Goal: Task Accomplishment & Management: Complete application form

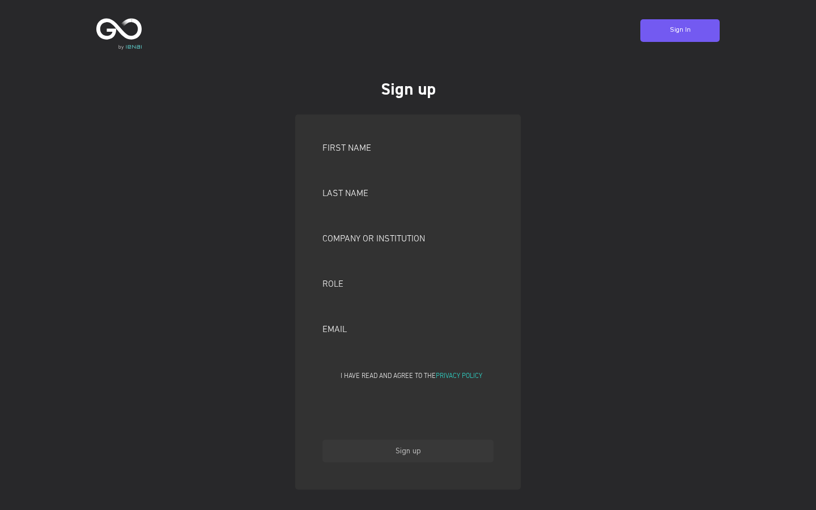
click at [408, 168] on input "text" at bounding box center [407, 169] width 171 height 20
type input "[PERSON_NAME]"
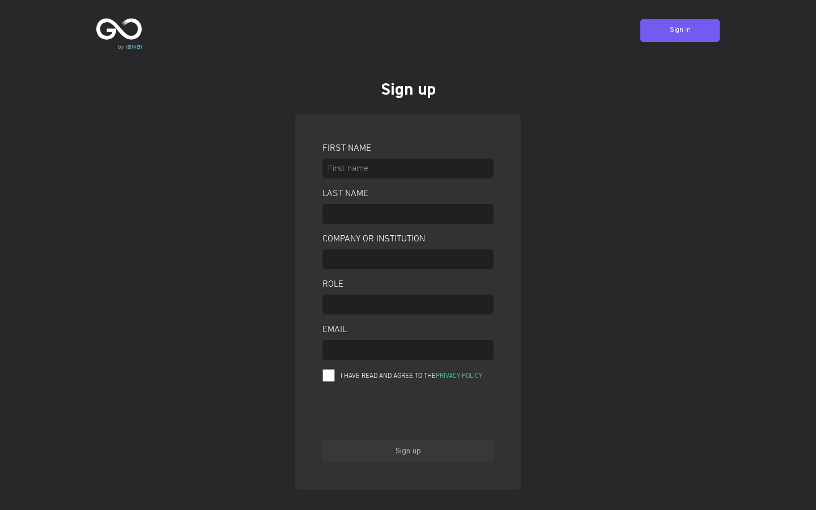
click at [408, 168] on input "text" at bounding box center [407, 169] width 171 height 20
type input "compress"
click at [408, 168] on input "text" at bounding box center [407, 169] width 171 height 20
click at [408, 214] on input "Last name" at bounding box center [407, 214] width 171 height 20
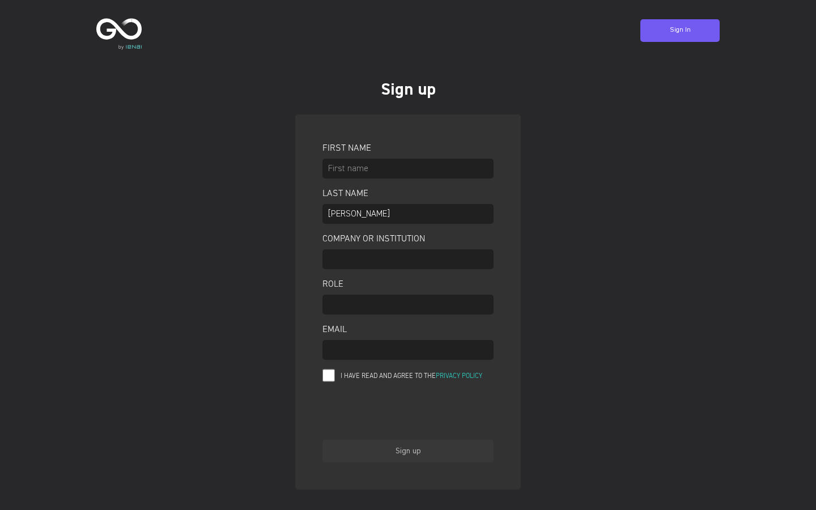
type input "[PERSON_NAME]"
click at [408, 214] on input "Last name" at bounding box center [407, 214] width 171 height 20
type input "Checking Account"
click at [408, 214] on input "Last name" at bounding box center [407, 214] width 171 height 20
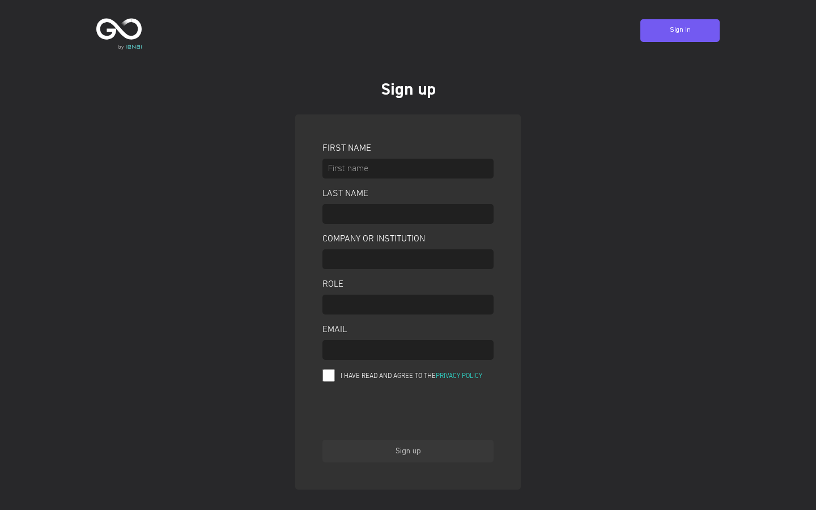
click at [408, 259] on input "Company or Institution" at bounding box center [407, 259] width 171 height 20
type input "[PERSON_NAME], Brand and [PERSON_NAME]"
click at [408, 259] on input "Company or Institution" at bounding box center [407, 259] width 171 height 20
type input "Shoes"
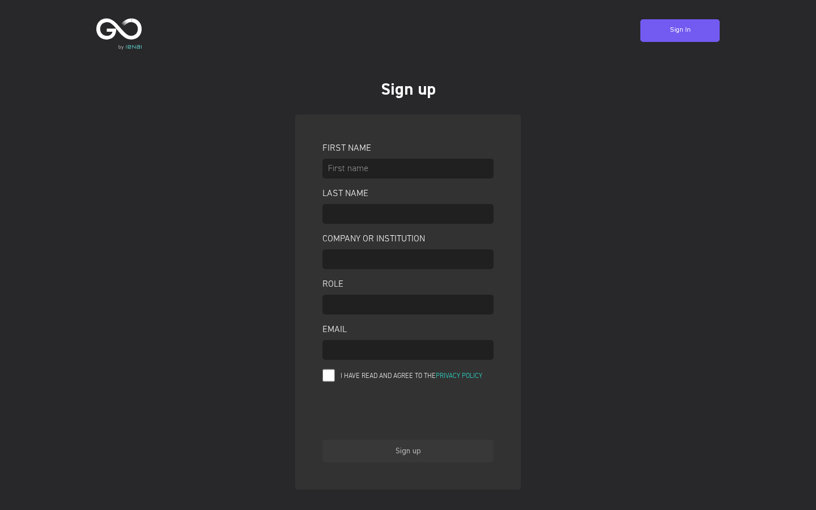
click at [408, 259] on input "Company or Institution" at bounding box center [407, 259] width 171 height 20
click at [408, 304] on input "Role" at bounding box center [407, 305] width 171 height 20
type input "Garatva GmbH"
click at [408, 304] on input "Role" at bounding box center [407, 305] width 171 height 20
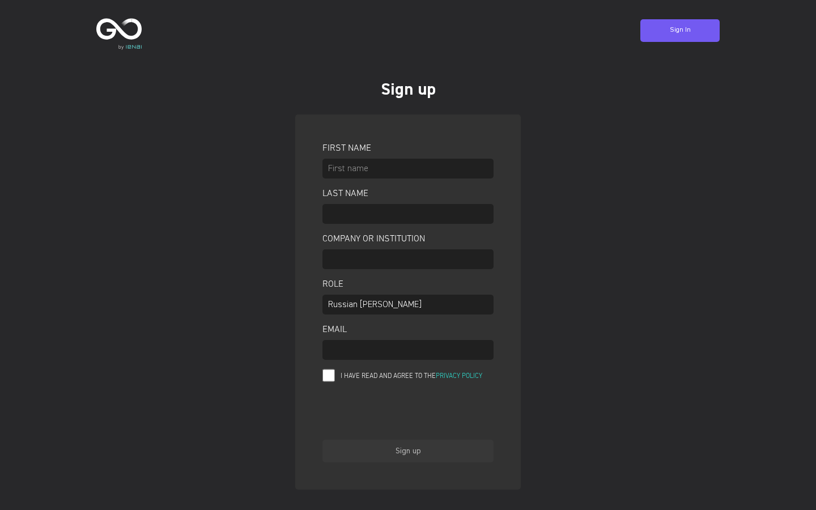
type input "Russian [PERSON_NAME]"
click at [408, 304] on input "Role" at bounding box center [407, 305] width 171 height 20
click at [408, 350] on input "Email" at bounding box center [407, 350] width 171 height 20
type input "[EMAIL_ADDRESS][DOMAIN_NAME]"
click at [408, 350] on input "Email" at bounding box center [407, 350] width 171 height 20
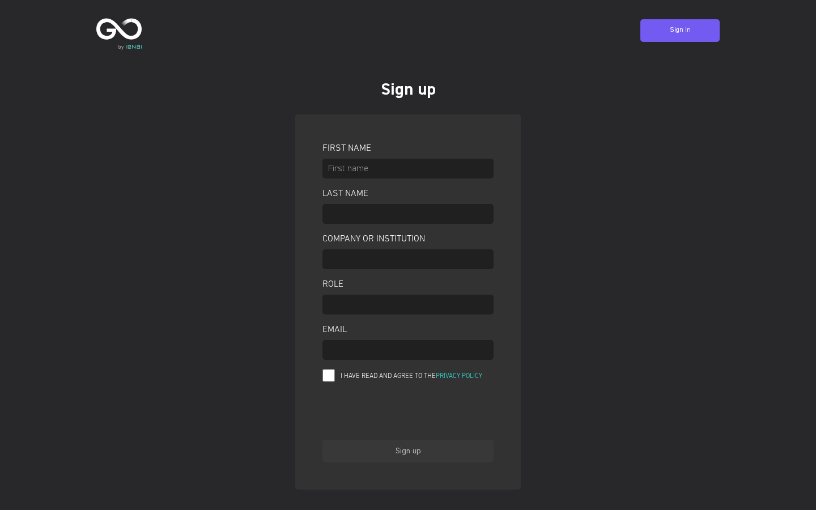
click at [408, 350] on input "Email" at bounding box center [407, 350] width 171 height 20
type input "[EMAIL_ADDRESS][DOMAIN_NAME]"
click at [408, 350] on input "Email" at bounding box center [407, 350] width 171 height 20
type input "[PERSON_NAME][EMAIL_ADDRESS][DOMAIN_NAME]"
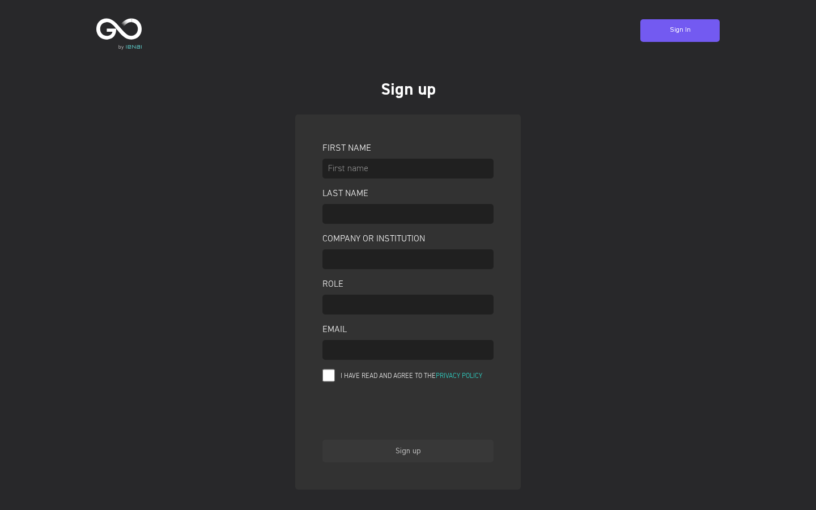
click at [408, 350] on input "Email" at bounding box center [407, 350] width 171 height 20
type input "incremental"
click at [408, 350] on input "Email" at bounding box center [407, 350] width 171 height 20
click at [329, 375] on input "I have read and agree to the Privacy Policy" at bounding box center [328, 375] width 12 height 14
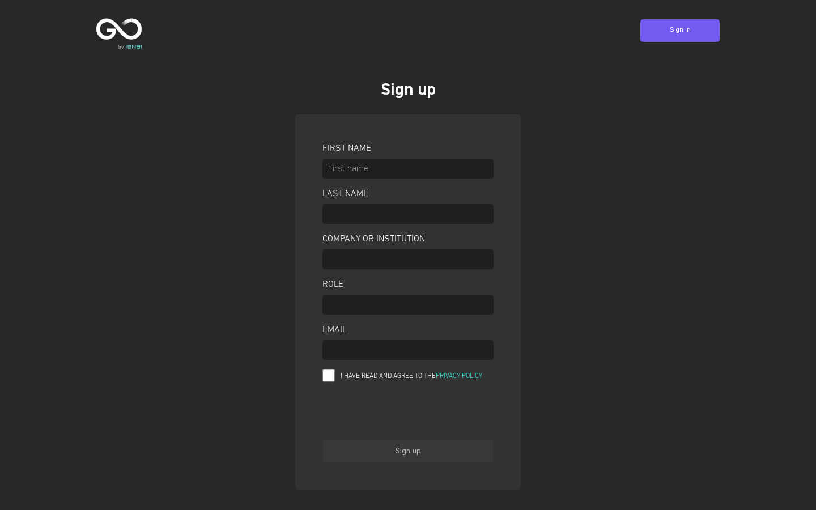
checkbox input "true"
click at [408, 168] on input "text" at bounding box center [407, 169] width 171 height 20
type input "[PERSON_NAME]"
click at [408, 214] on input "Last name" at bounding box center [407, 214] width 171 height 20
type input "[PERSON_NAME]"
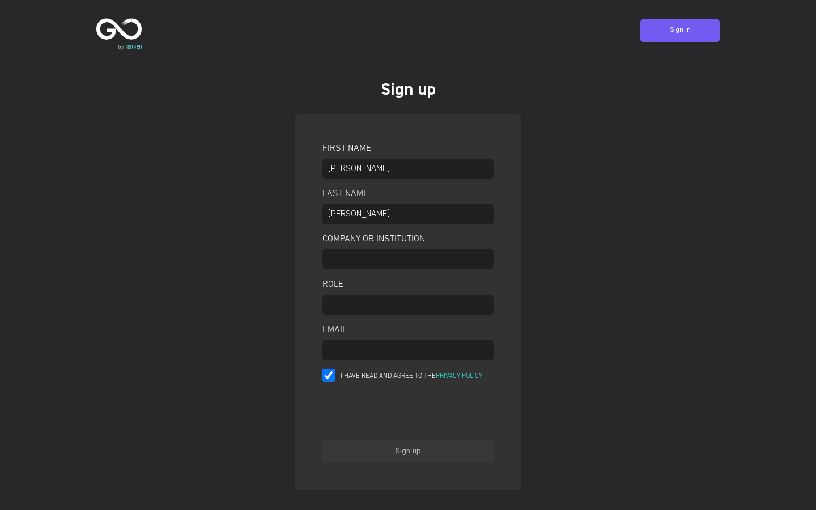
click at [408, 259] on input "Company or Institution" at bounding box center [407, 259] width 171 height 20
type input "[PERSON_NAME], Brand and [PERSON_NAME]"
click at [408, 304] on input "Role" at bounding box center [407, 305] width 171 height 20
type input "Garatva GmbH"
click at [408, 350] on input "Email" at bounding box center [407, 350] width 171 height 20
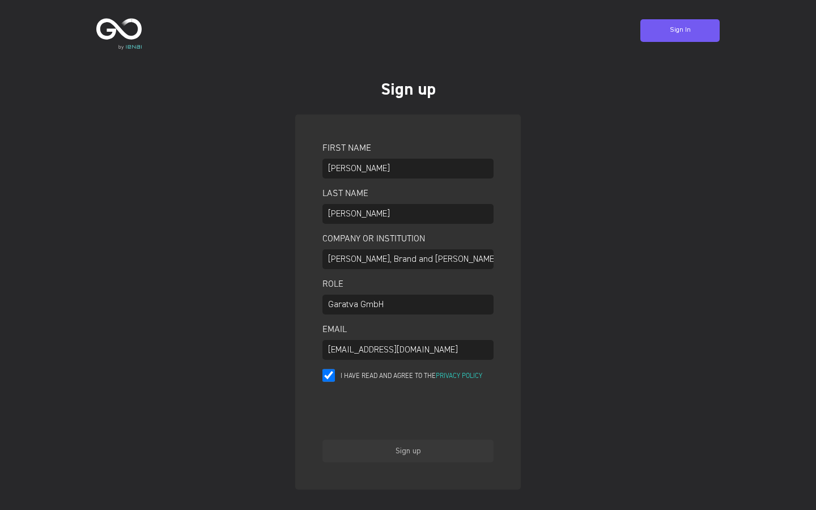
type input "[EMAIL_ADDRESS][DOMAIN_NAME]"
